Goal: Task Accomplishment & Management: Manage account settings

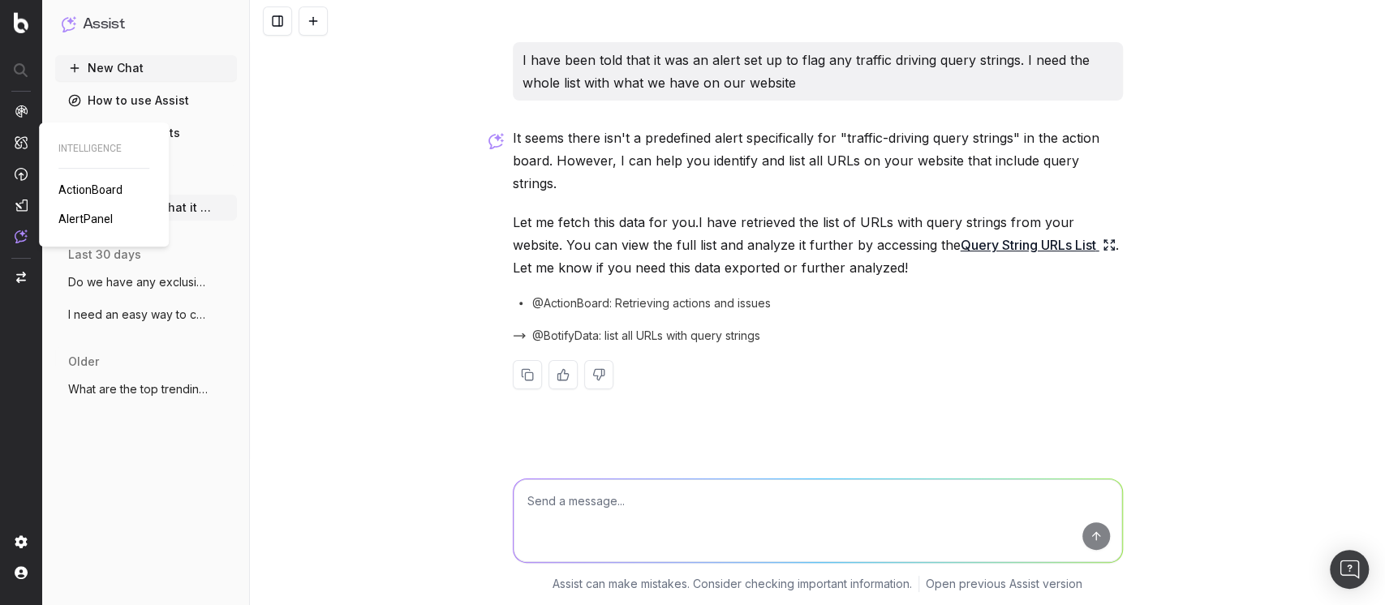
click at [80, 219] on span "AlertPanel" at bounding box center [85, 219] width 54 height 13
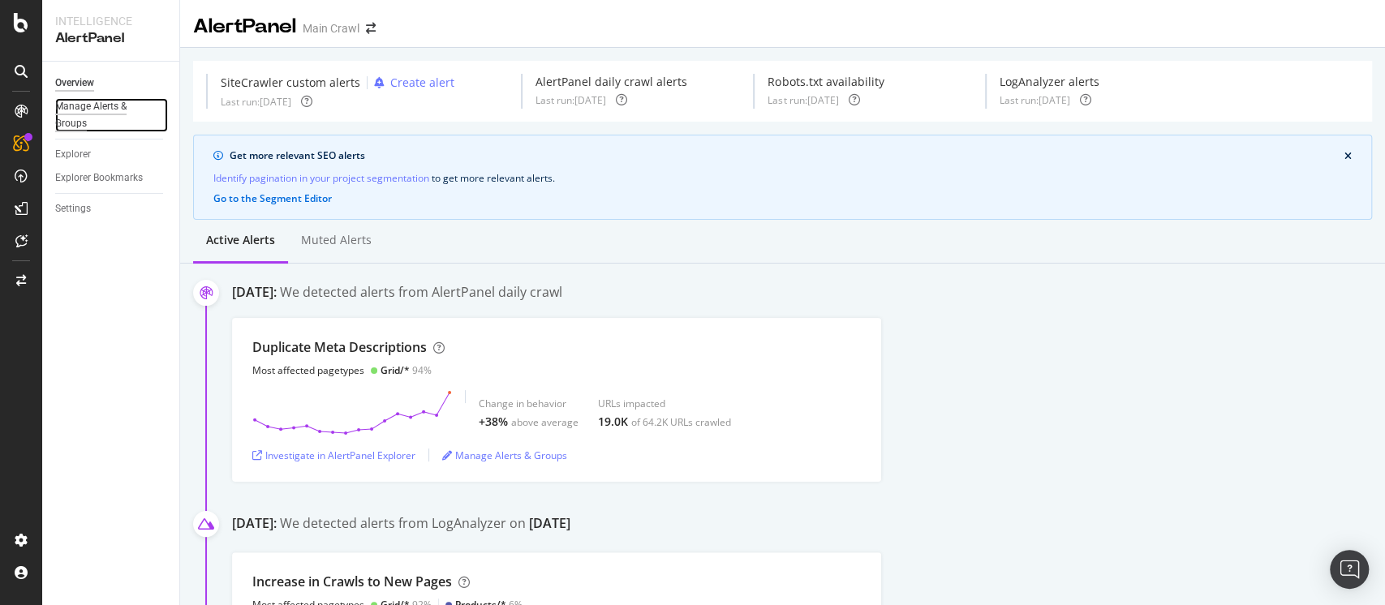
click at [67, 117] on div "Manage Alerts & Groups" at bounding box center [103, 115] width 97 height 34
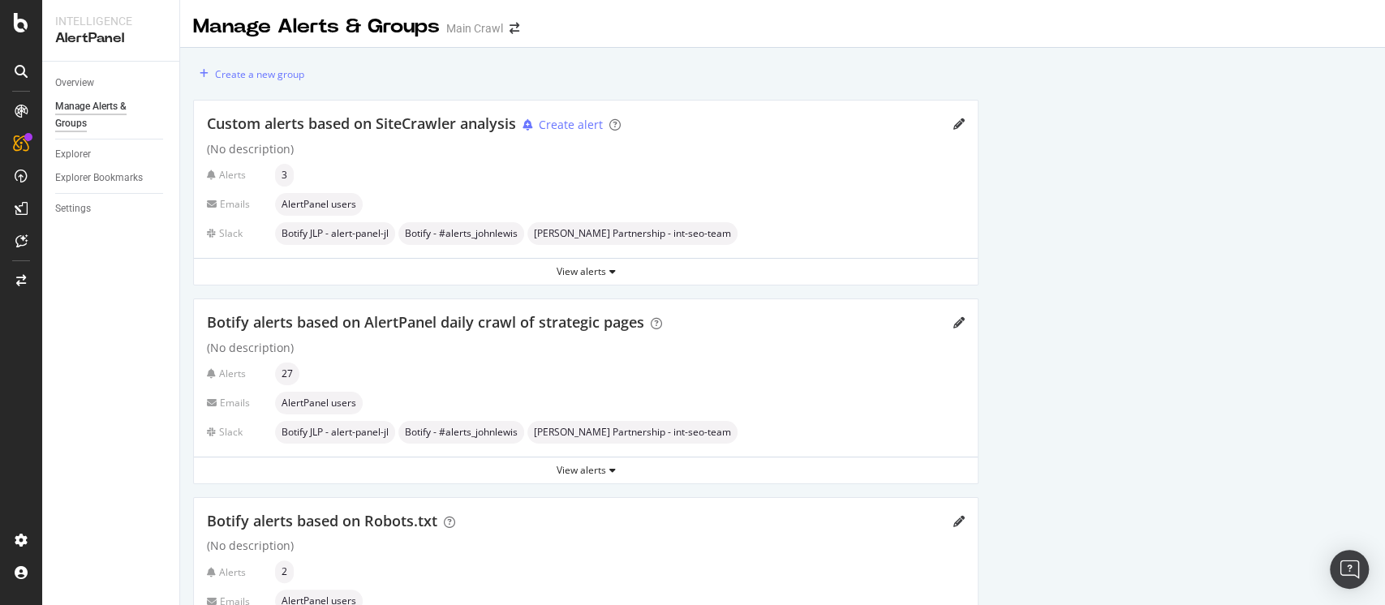
click at [357, 90] on div "Create a new group Custom alerts based on SiteCrawler analysis Create alert (No…" at bounding box center [586, 477] width 812 height 859
click at [355, 93] on div "Create a new group Custom alerts based on SiteCrawler analysis Create alert (No…" at bounding box center [586, 477] width 812 height 859
click at [397, 139] on div "Custom alerts based on SiteCrawler analysis Create alert (No description) Alert…" at bounding box center [586, 179] width 784 height 157
click at [566, 278] on div "View alerts" at bounding box center [586, 272] width 784 height 14
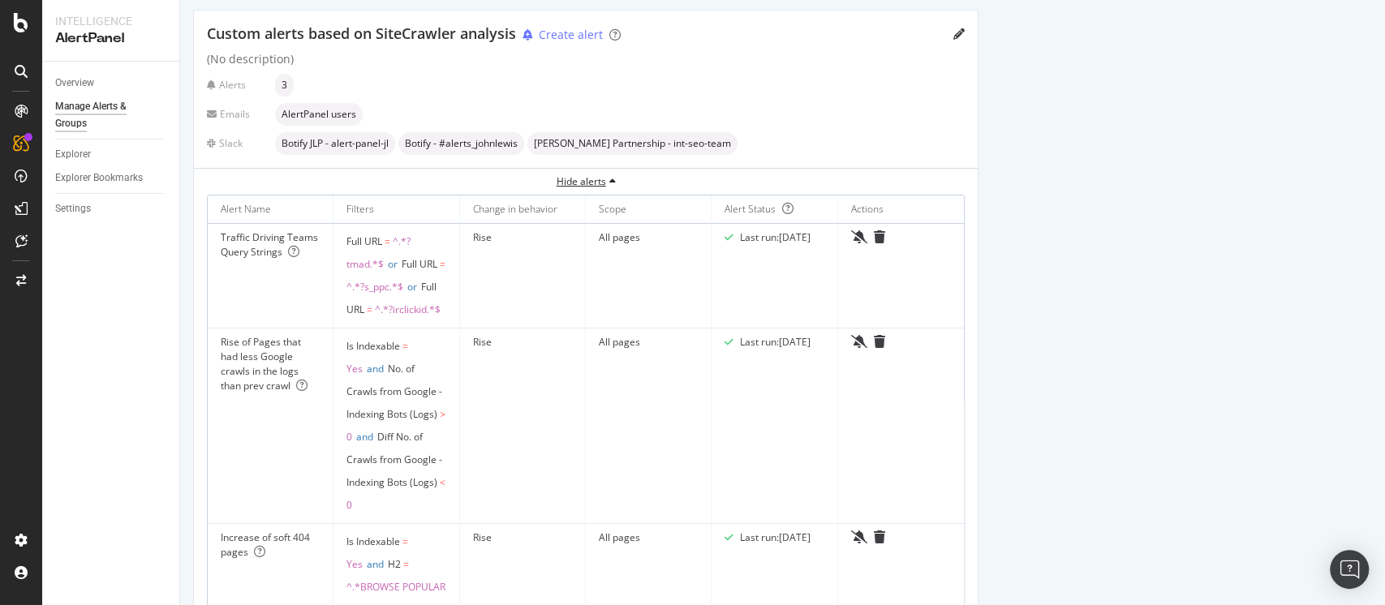
scroll to position [84, 0]
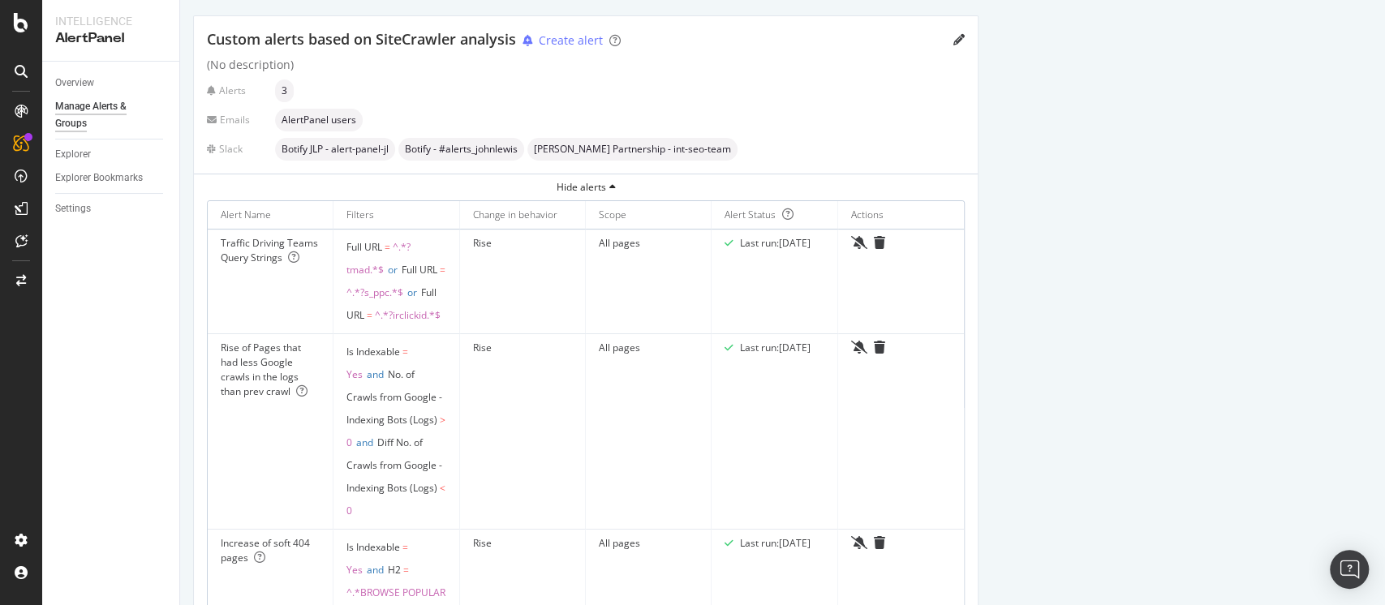
click at [362, 224] on th "Filters" at bounding box center [397, 215] width 126 height 28
